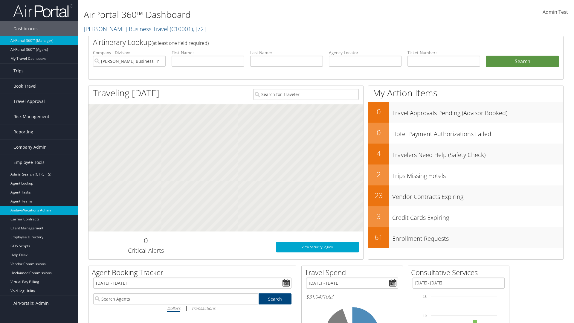
click at [39, 210] on link "AndavoVacations Admin" at bounding box center [39, 210] width 78 height 9
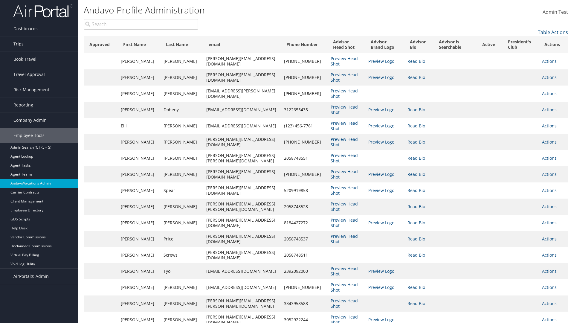
click at [141, 24] on input "search" at bounding box center [141, 24] width 115 height 11
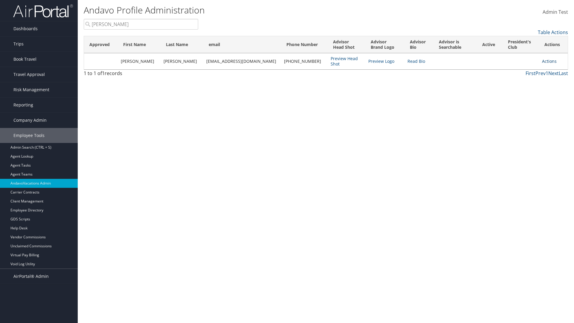
type input "Stephanie"
click at [546, 61] on link "Actions" at bounding box center [549, 61] width 15 height 6
click at [0, 0] on link "Add to President's Club" at bounding box center [0, 0] width 0 height 0
